Goal: Obtain resource: Obtain resource

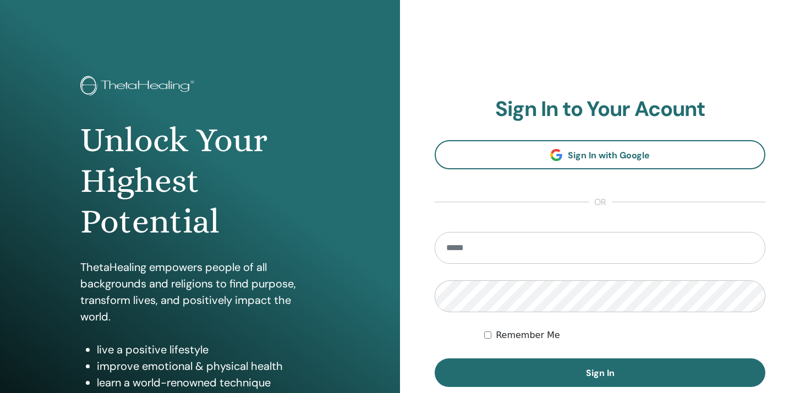
click at [450, 249] on input "email" at bounding box center [600, 248] width 331 height 32
type input "**********"
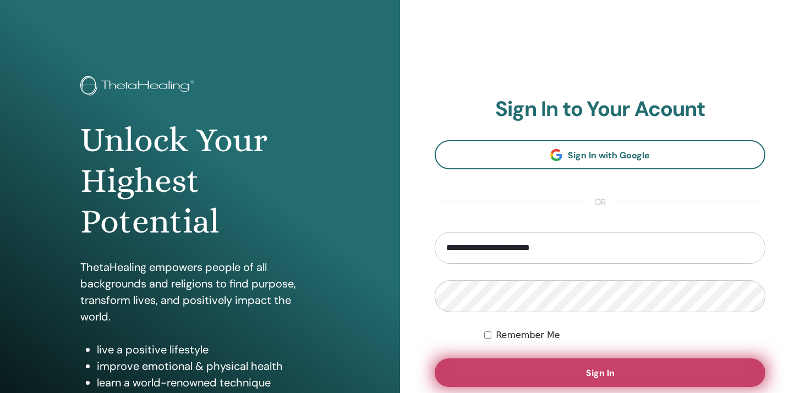
click at [578, 371] on button "Sign In" at bounding box center [600, 373] width 331 height 29
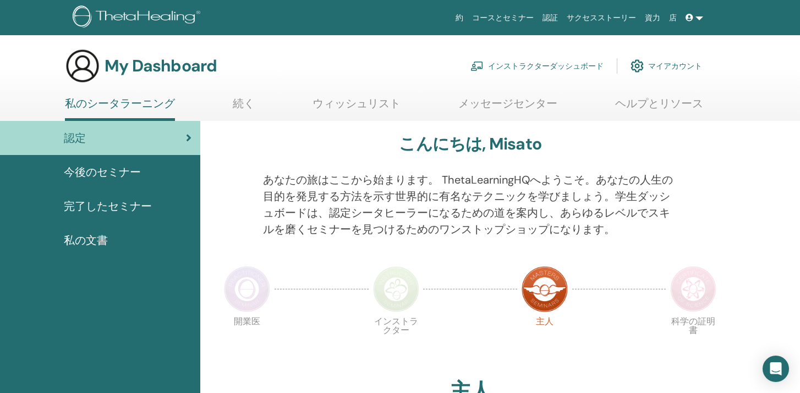
click at [541, 65] on link "インストラクターダッシュボード" at bounding box center [536, 66] width 133 height 24
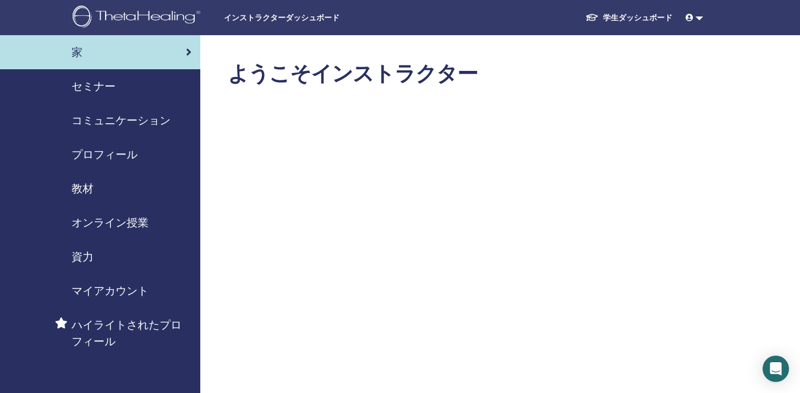
click at [74, 188] on span "教材" at bounding box center [83, 188] width 22 height 17
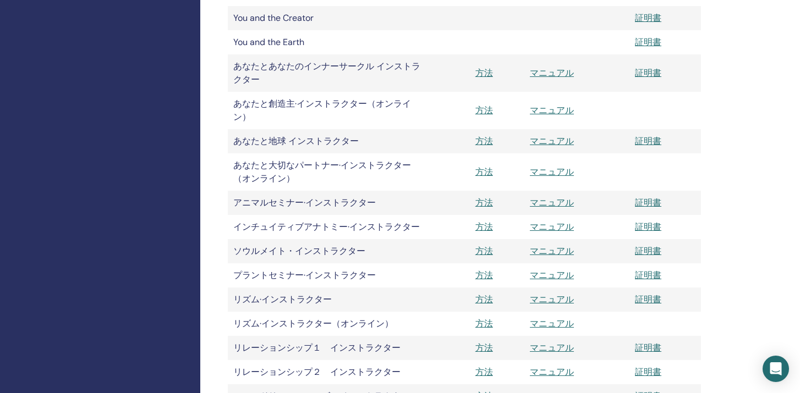
scroll to position [983, 0]
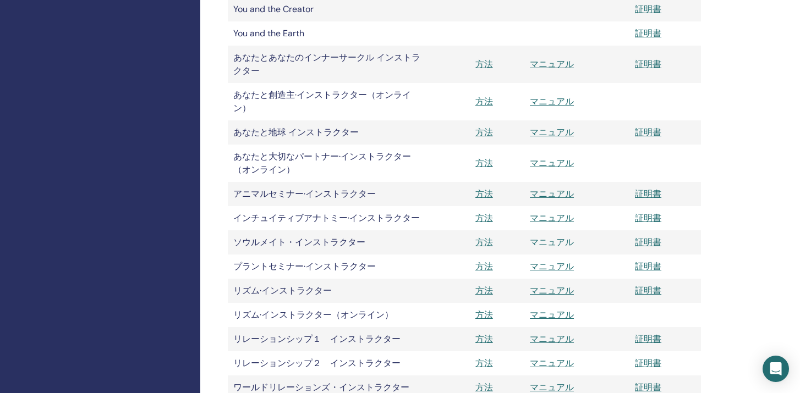
click at [552, 238] on link "マニュアル" at bounding box center [552, 243] width 44 height 12
